Goal: Navigation & Orientation: Find specific page/section

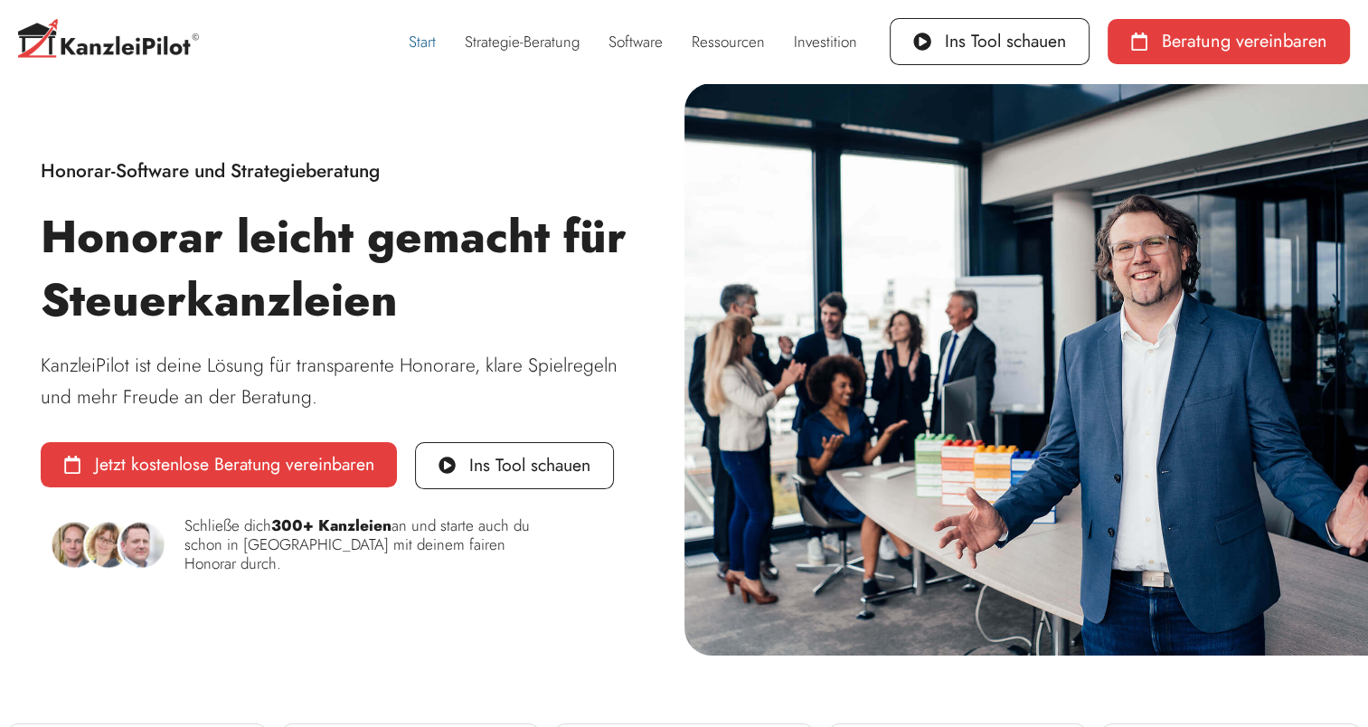
click at [423, 40] on link "Start" at bounding box center [422, 42] width 56 height 42
click at [496, 42] on link "Strategie-Beratung" at bounding box center [522, 42] width 144 height 42
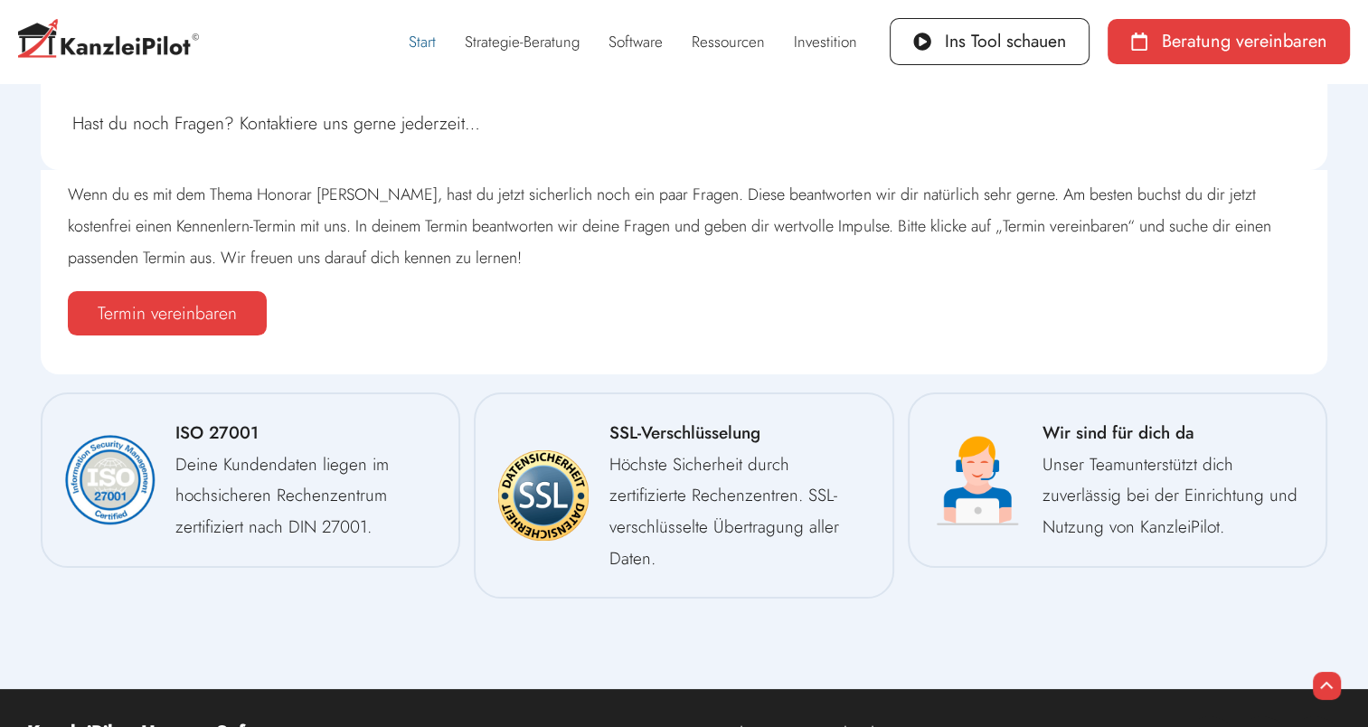
scroll to position [34380, 0]
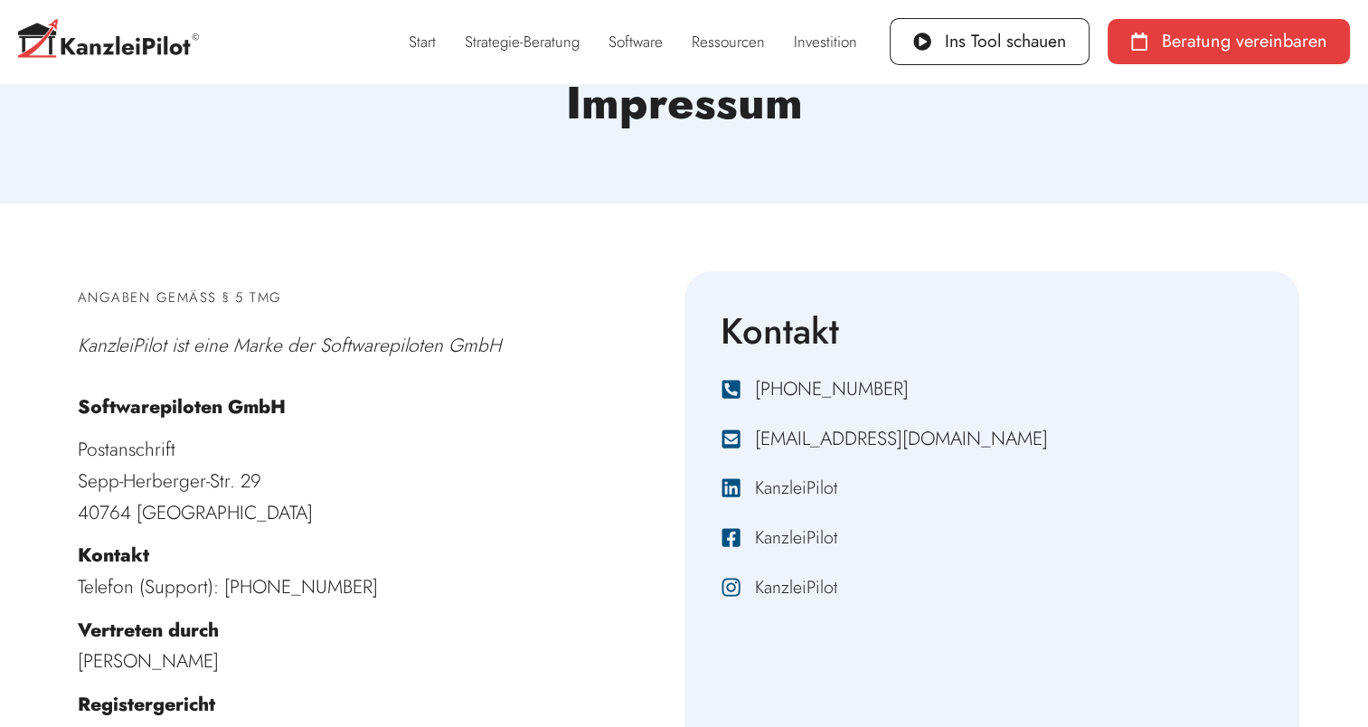
scroll to position [64, 0]
